Goal: Task Accomplishment & Management: Use online tool/utility

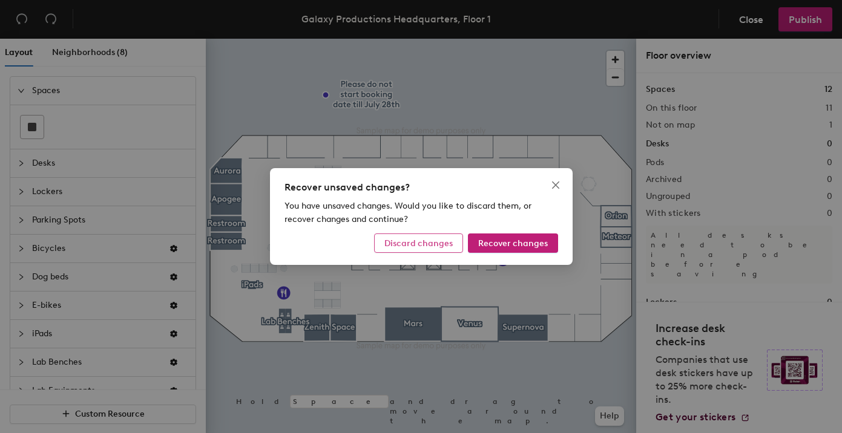
click at [423, 242] on span "Discard changes" at bounding box center [418, 243] width 68 height 10
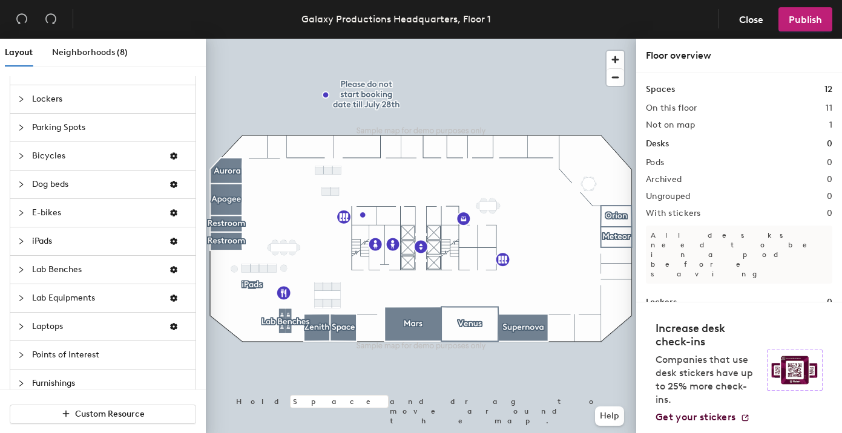
scroll to position [111, 0]
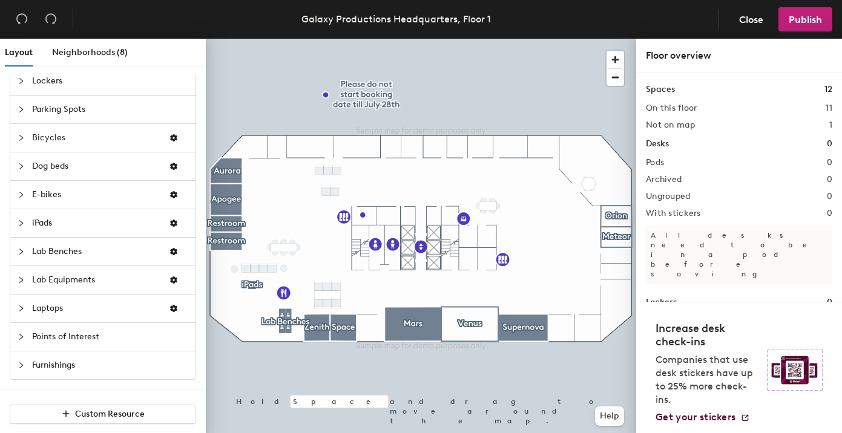
click at [23, 332] on div at bounding box center [25, 336] width 15 height 13
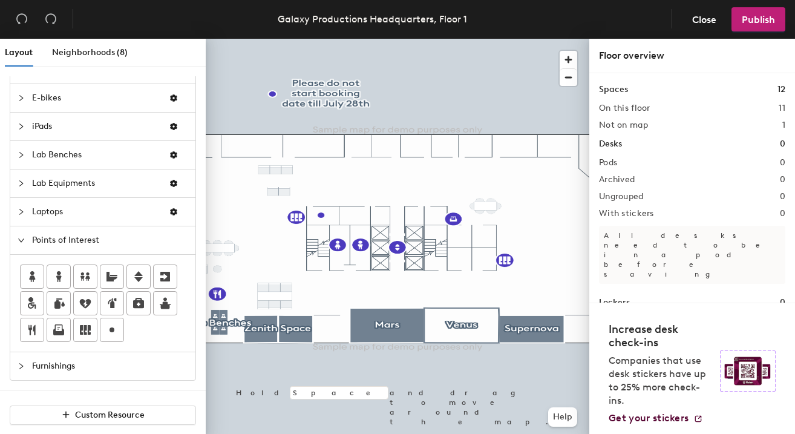
scroll to position [163, 0]
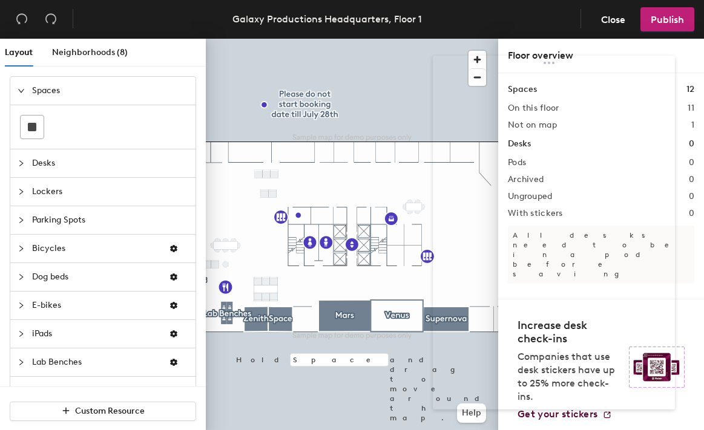
drag, startPoint x: 174, startPoint y: 76, endPoint x: 597, endPoint y: 61, distance: 423.4
click at [597, 61] on body "Skip navigation Schedule Office People Analytics Visits Deliveries Services Man…" at bounding box center [352, 215] width 704 height 430
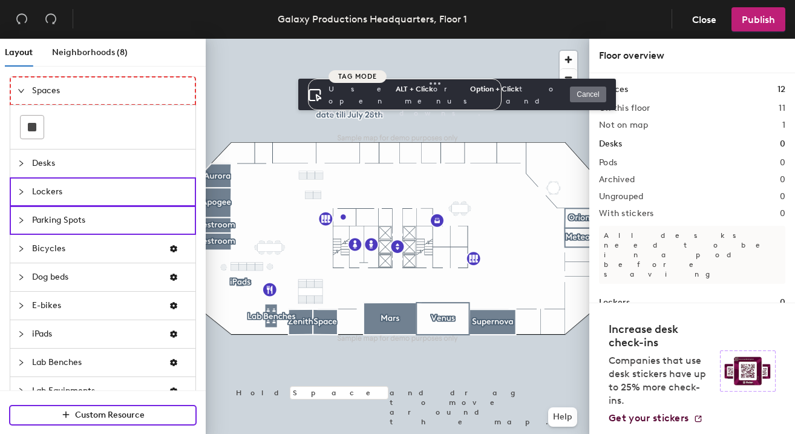
click at [191, 95] on div "Spaces" at bounding box center [102, 91] width 185 height 28
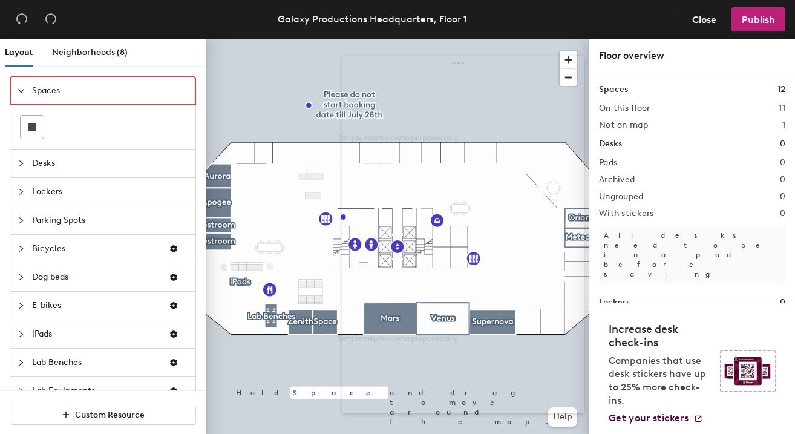
drag, startPoint x: 117, startPoint y: 81, endPoint x: 452, endPoint y: 56, distance: 335.6
click at [452, 56] on body "Skip navigation Schedule Office People Analytics Visits Deliveries Services Man…" at bounding box center [397, 217] width 795 height 434
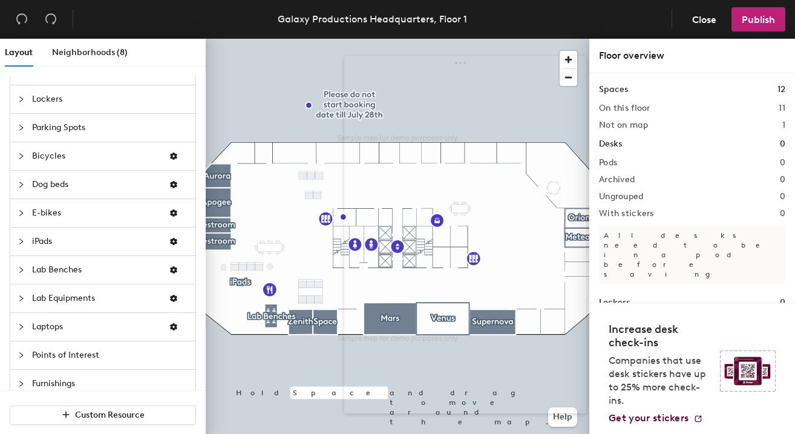
scroll to position [110, 0]
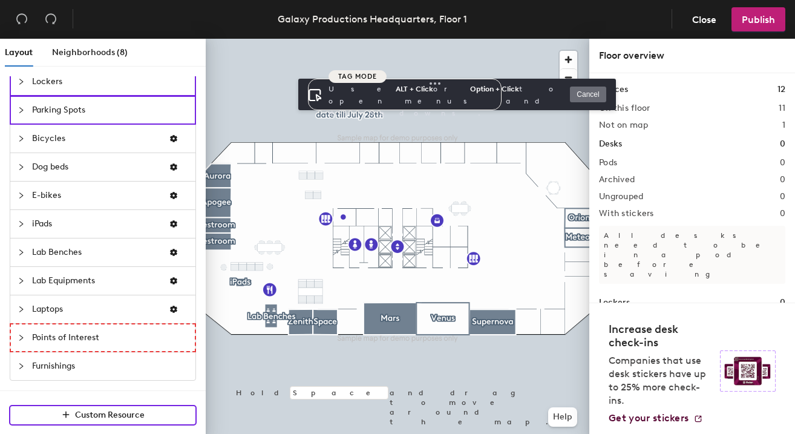
click at [191, 337] on div "Points of Interest" at bounding box center [102, 338] width 185 height 28
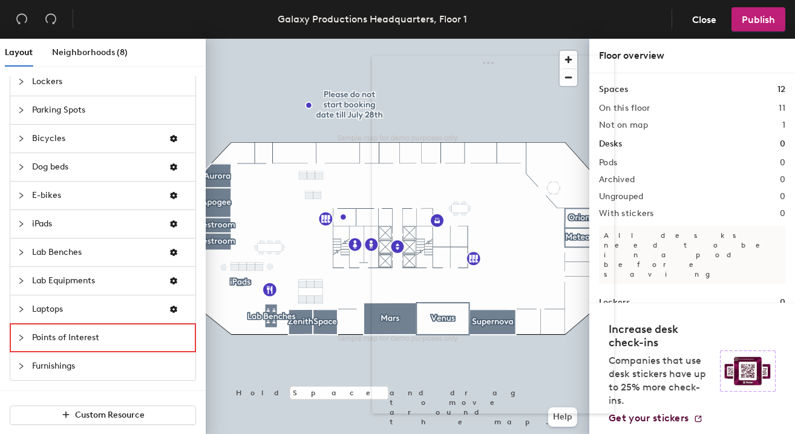
click at [505, 72] on div at bounding box center [397, 217] width 795 height 434
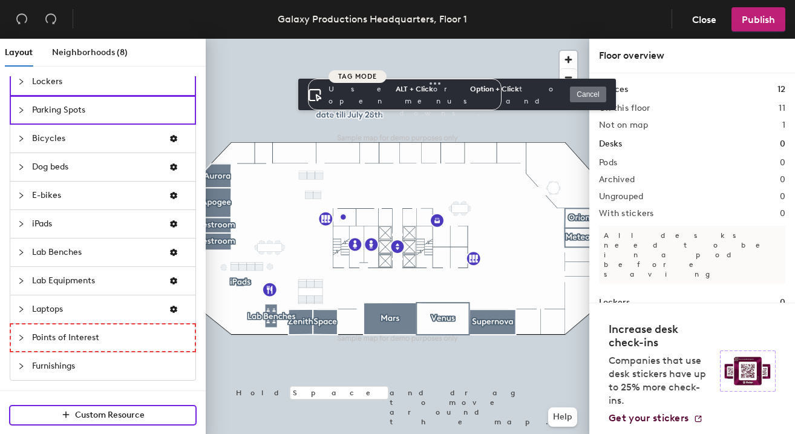
click at [188, 338] on div "Points of Interest" at bounding box center [102, 338] width 185 height 28
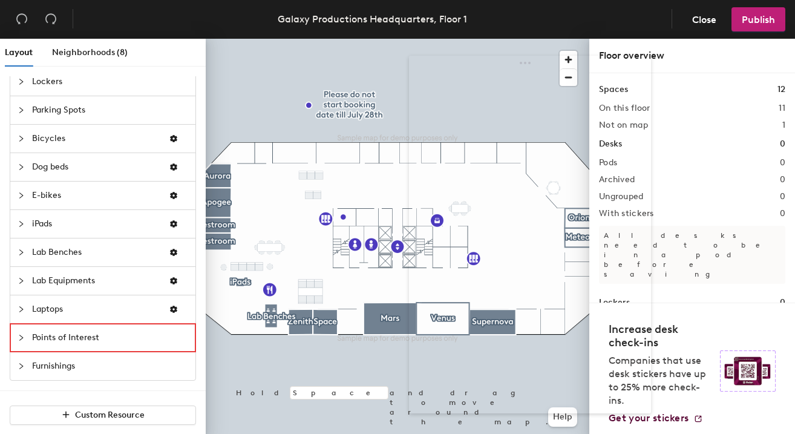
click at [516, 68] on div at bounding box center [397, 217] width 795 height 434
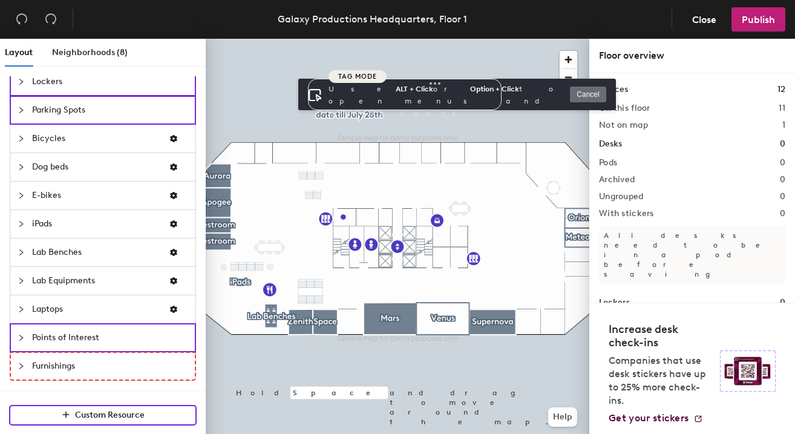
click at [191, 370] on div "Furnishings" at bounding box center [102, 366] width 185 height 28
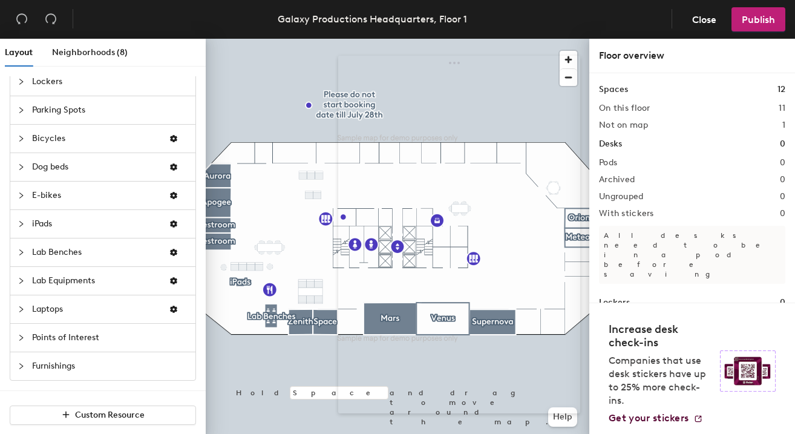
click at [518, 75] on div at bounding box center [397, 217] width 795 height 434
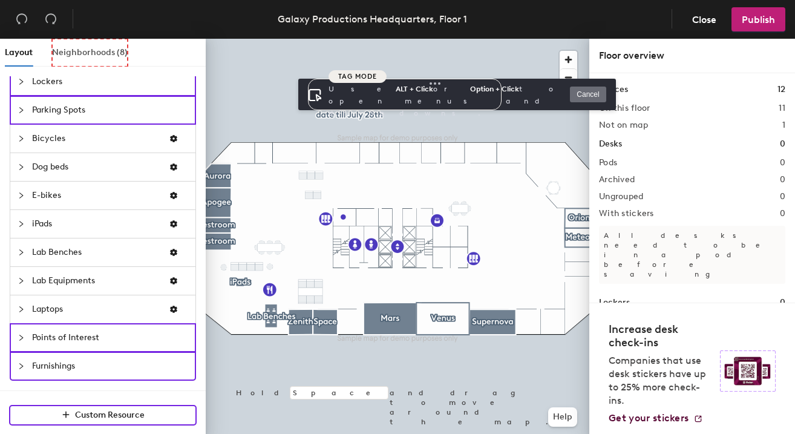
click at [106, 62] on div "Neighborhoods (8)" at bounding box center [90, 53] width 76 height 28
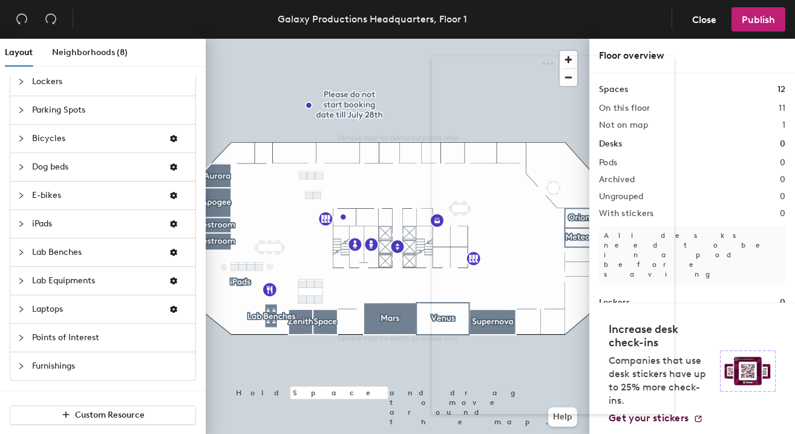
drag, startPoint x: 173, startPoint y: 69, endPoint x: 596, endPoint y: 70, distance: 422.5
click at [596, 70] on body "Skip navigation Schedule Office People Analytics Visits Deliveries Services Man…" at bounding box center [397, 217] width 795 height 434
click at [104, 59] on div "Neighborhoods (8)" at bounding box center [90, 53] width 76 height 28
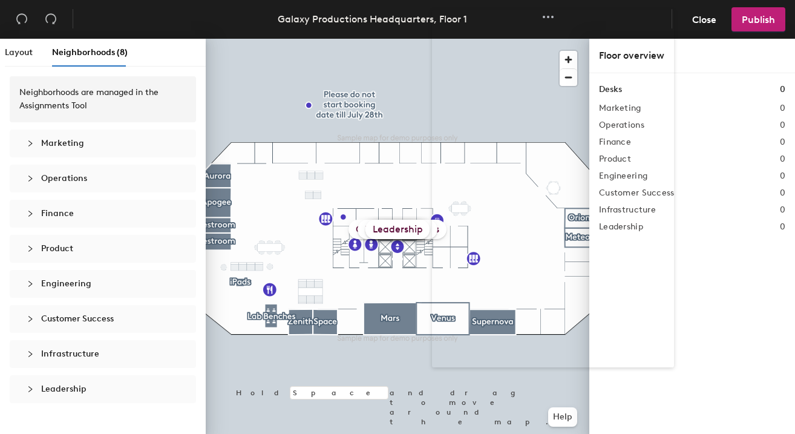
scroll to position [0, 0]
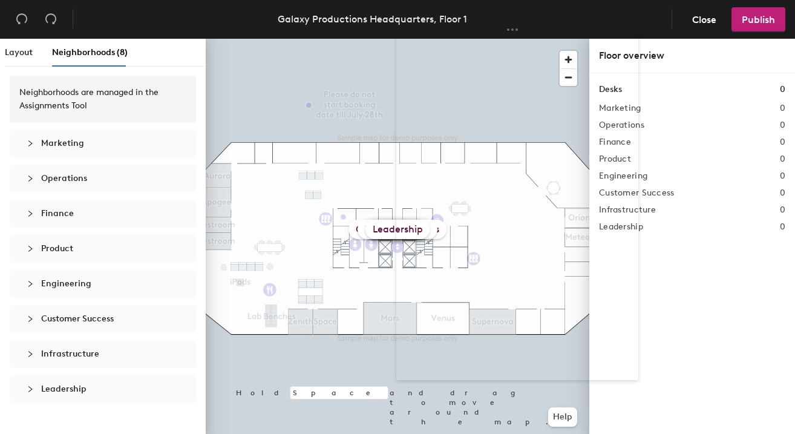
drag, startPoint x: 578, startPoint y: 21, endPoint x: 541, endPoint y: 33, distance: 38.9
click at [541, 33] on body "Skip navigation Schedule Office People Analytics Visits Deliveries Services Man…" at bounding box center [397, 217] width 795 height 434
click at [696, 24] on span "Close" at bounding box center [704, 20] width 24 height 12
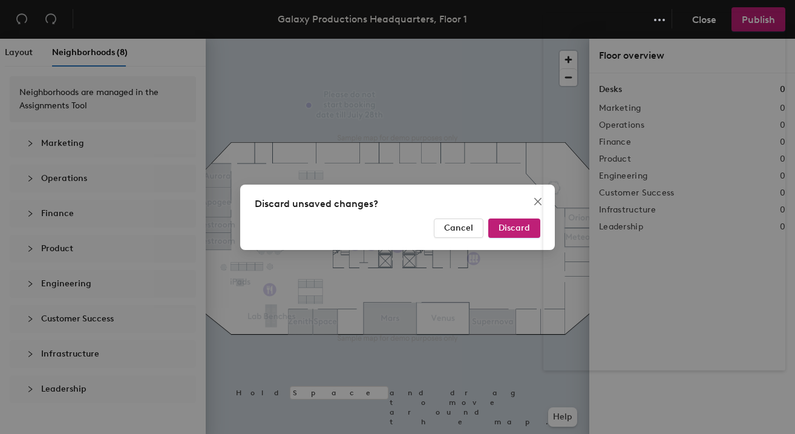
drag, startPoint x: 504, startPoint y: 38, endPoint x: 694, endPoint y: 31, distance: 189.6
click at [694, 31] on body "Skip navigation Schedule Office People Analytics Visits Deliveries Services Man…" at bounding box center [397, 217] width 795 height 434
click at [524, 222] on button "Discard" at bounding box center [514, 228] width 52 height 19
